Goal: Find specific page/section: Find specific page/section

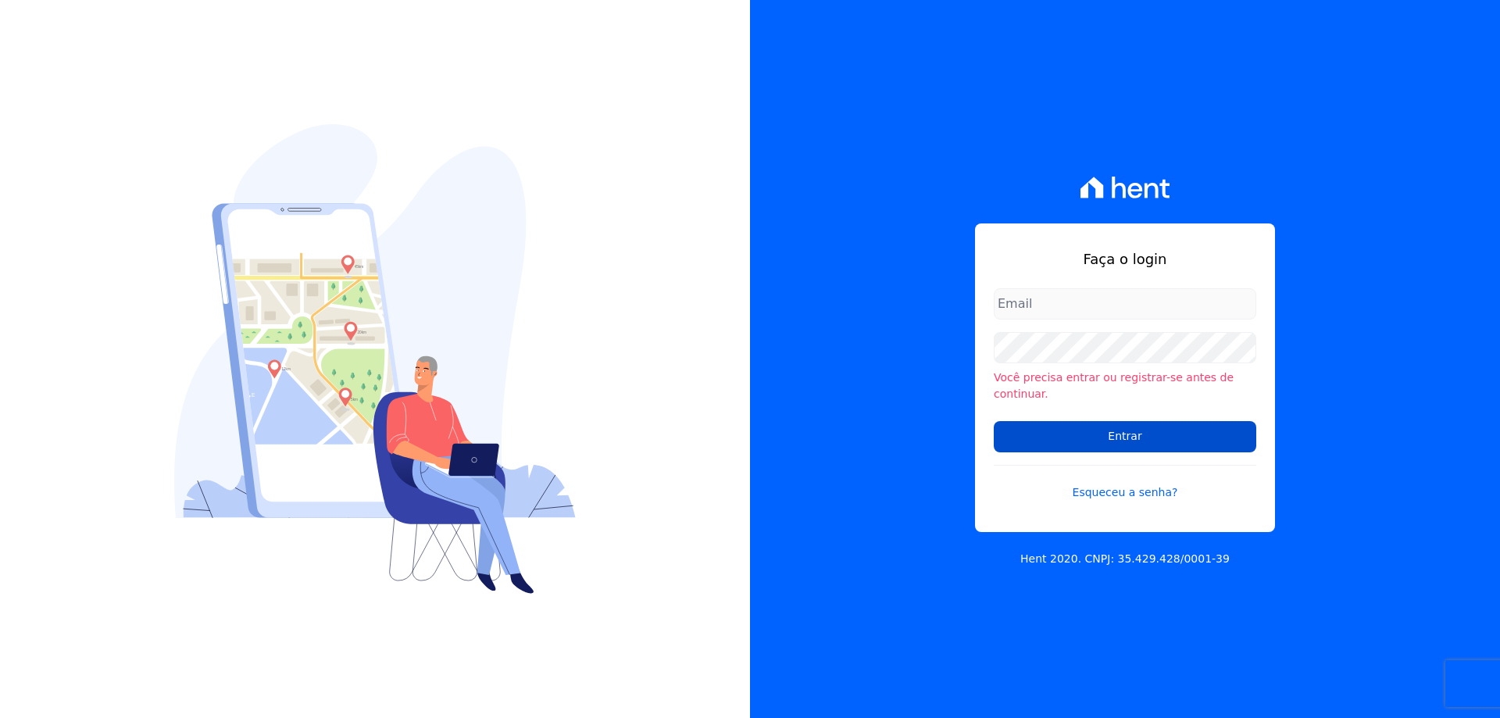
type input "[PERSON_NAME][EMAIL_ADDRESS][PERSON_NAME][DOMAIN_NAME]"
click at [1082, 427] on input "Entrar" at bounding box center [1125, 436] width 263 height 31
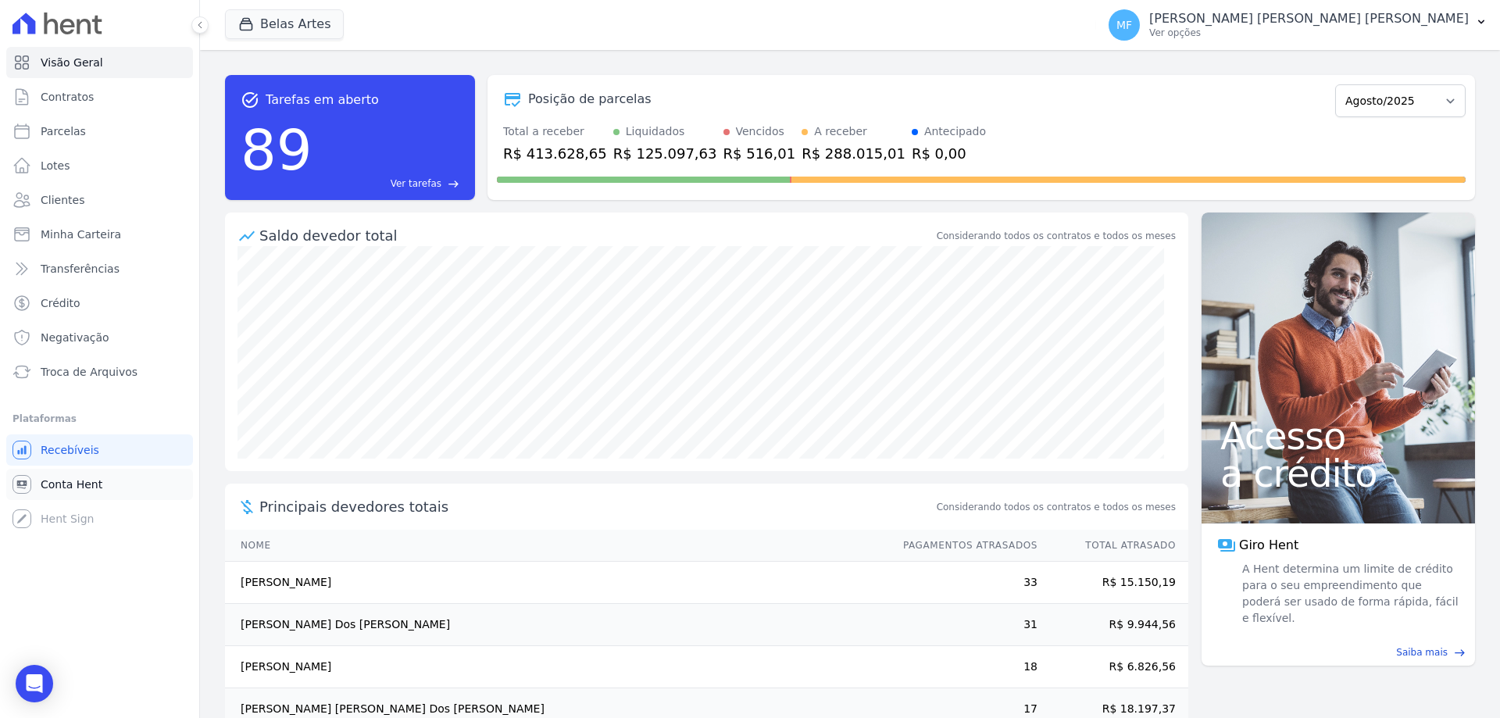
click at [69, 477] on span "Conta Hent" at bounding box center [72, 485] width 62 height 16
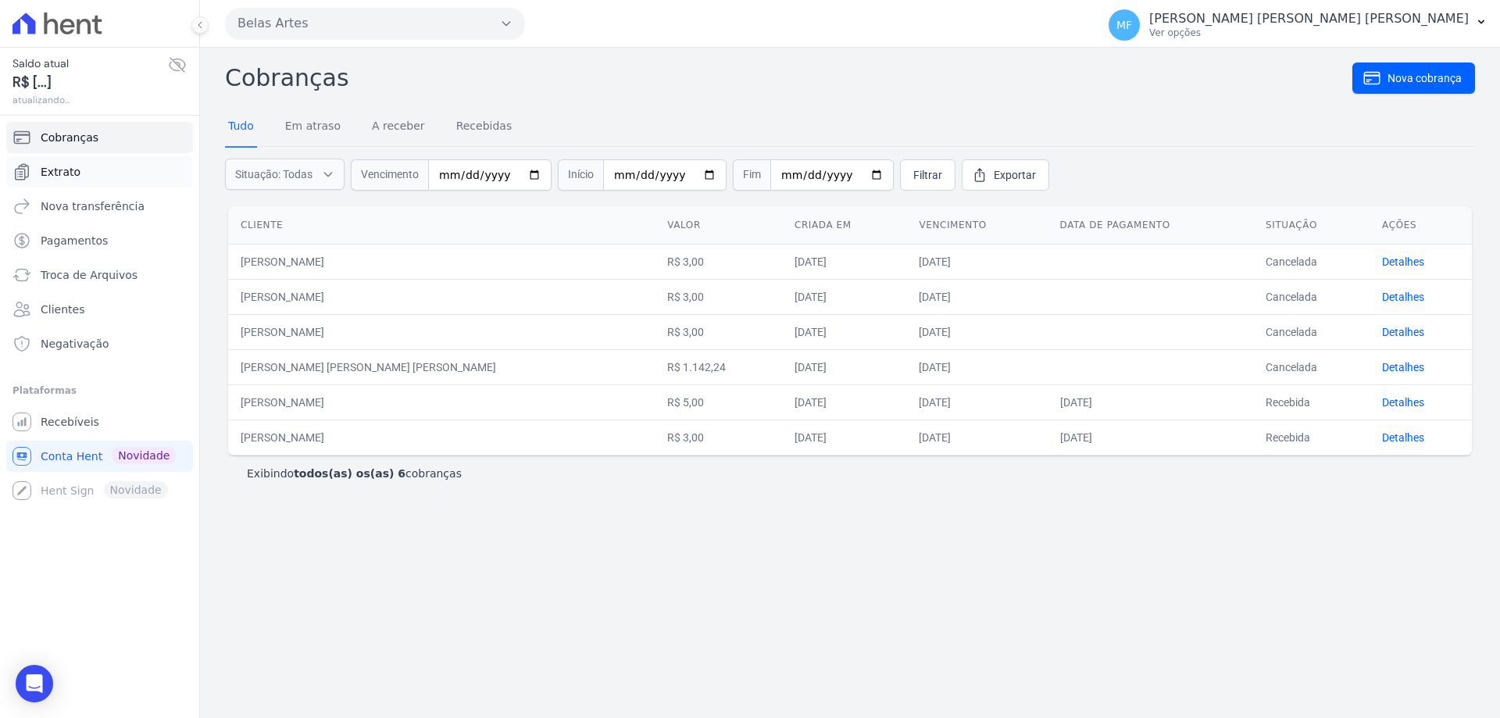
click at [121, 178] on link "Extrato" at bounding box center [99, 171] width 187 height 31
